Goal: Transaction & Acquisition: Register for event/course

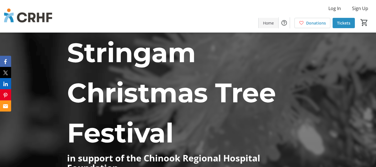
click at [271, 22] on span "Home" at bounding box center [268, 23] width 11 height 6
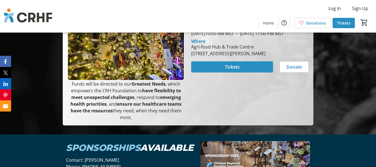
scroll to position [168, 0]
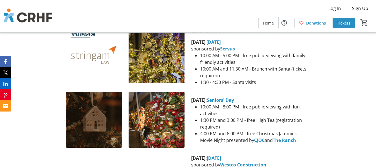
scroll to position [427, 0]
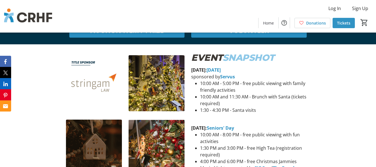
click at [344, 23] on span "Tickets" at bounding box center [343, 23] width 13 height 6
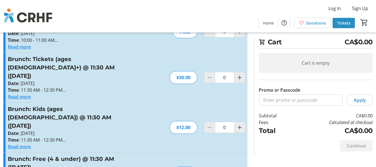
scroll to position [178, 0]
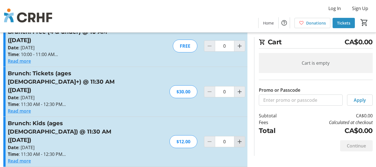
click at [239, 138] on mat-icon "Increment by one" at bounding box center [239, 141] width 7 height 7
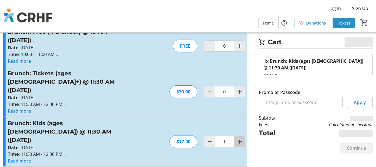
click at [239, 138] on mat-icon "Increment by one" at bounding box center [239, 141] width 7 height 7
type input "2"
click at [239, 138] on mat-icon "Increment by one" at bounding box center [239, 141] width 7 height 7
type input "3"
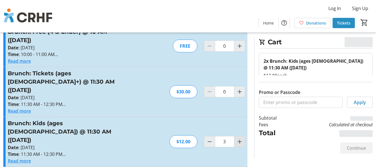
type input "3"
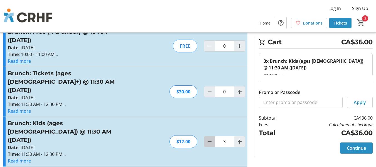
click at [210, 138] on mat-icon "Decrement by one" at bounding box center [209, 141] width 7 height 7
type input "1"
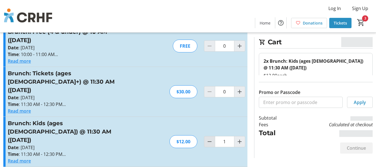
type input "1"
click at [210, 138] on mat-icon "Decrement by one" at bounding box center [209, 141] width 7 height 7
type input "0"
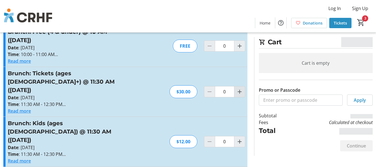
click at [238, 88] on mat-icon "Increment by one" at bounding box center [239, 91] width 7 height 7
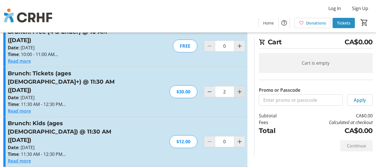
click at [238, 88] on mat-icon "Increment by one" at bounding box center [239, 91] width 7 height 7
type input "4"
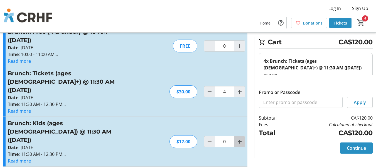
click at [240, 138] on mat-icon "Increment by one" at bounding box center [239, 141] width 7 height 7
type input "1"
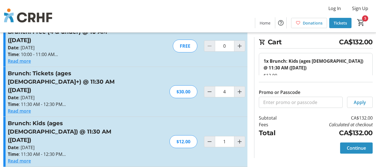
type input "2"
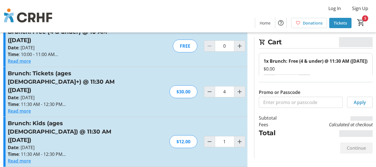
type input "2"
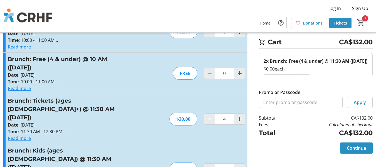
scroll to position [151, 0]
